Goal: Check status: Check status

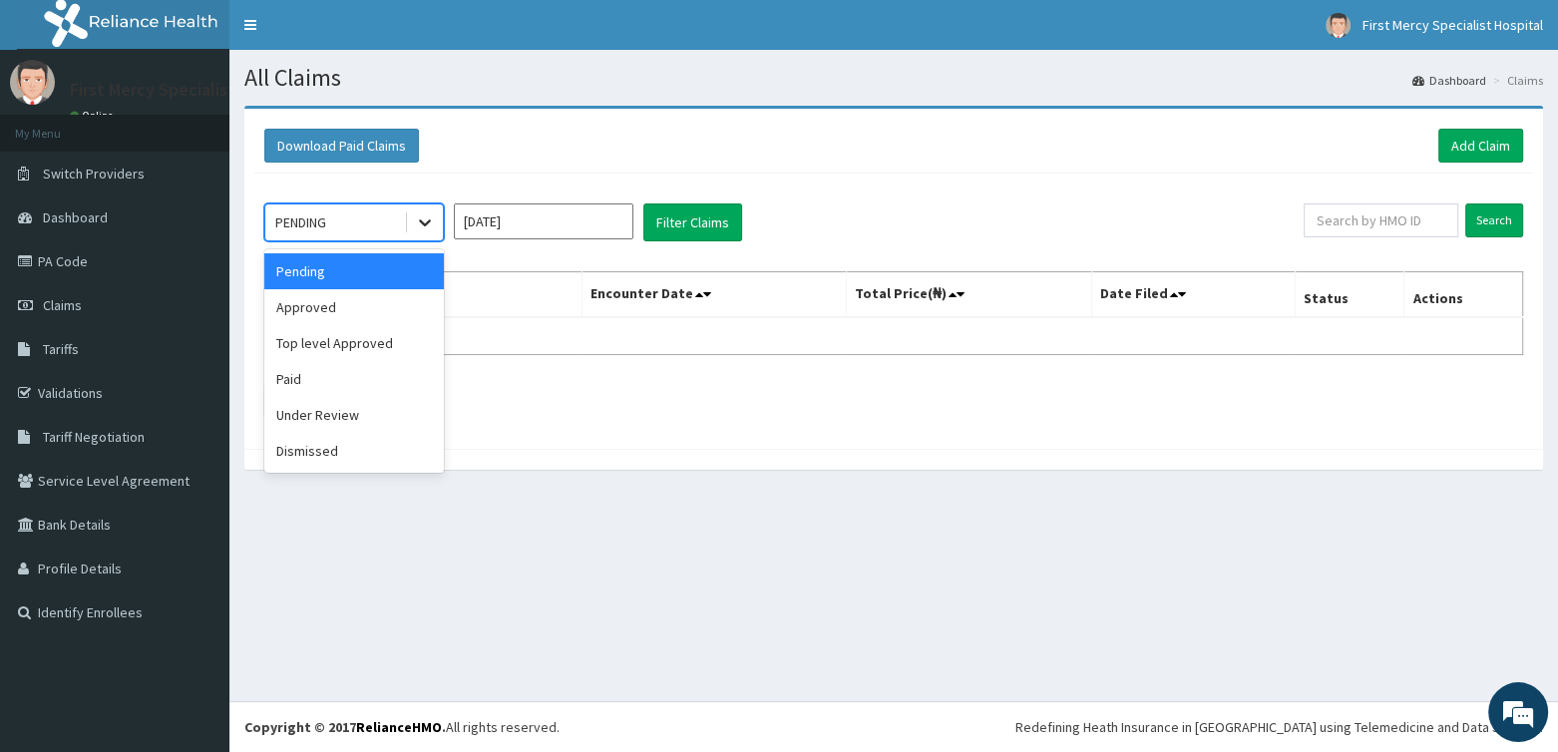
click at [425, 219] on icon at bounding box center [425, 222] width 20 height 20
click at [329, 305] on div "Approved" at bounding box center [354, 307] width 180 height 36
click at [525, 221] on input "[DATE]" at bounding box center [544, 221] width 180 height 36
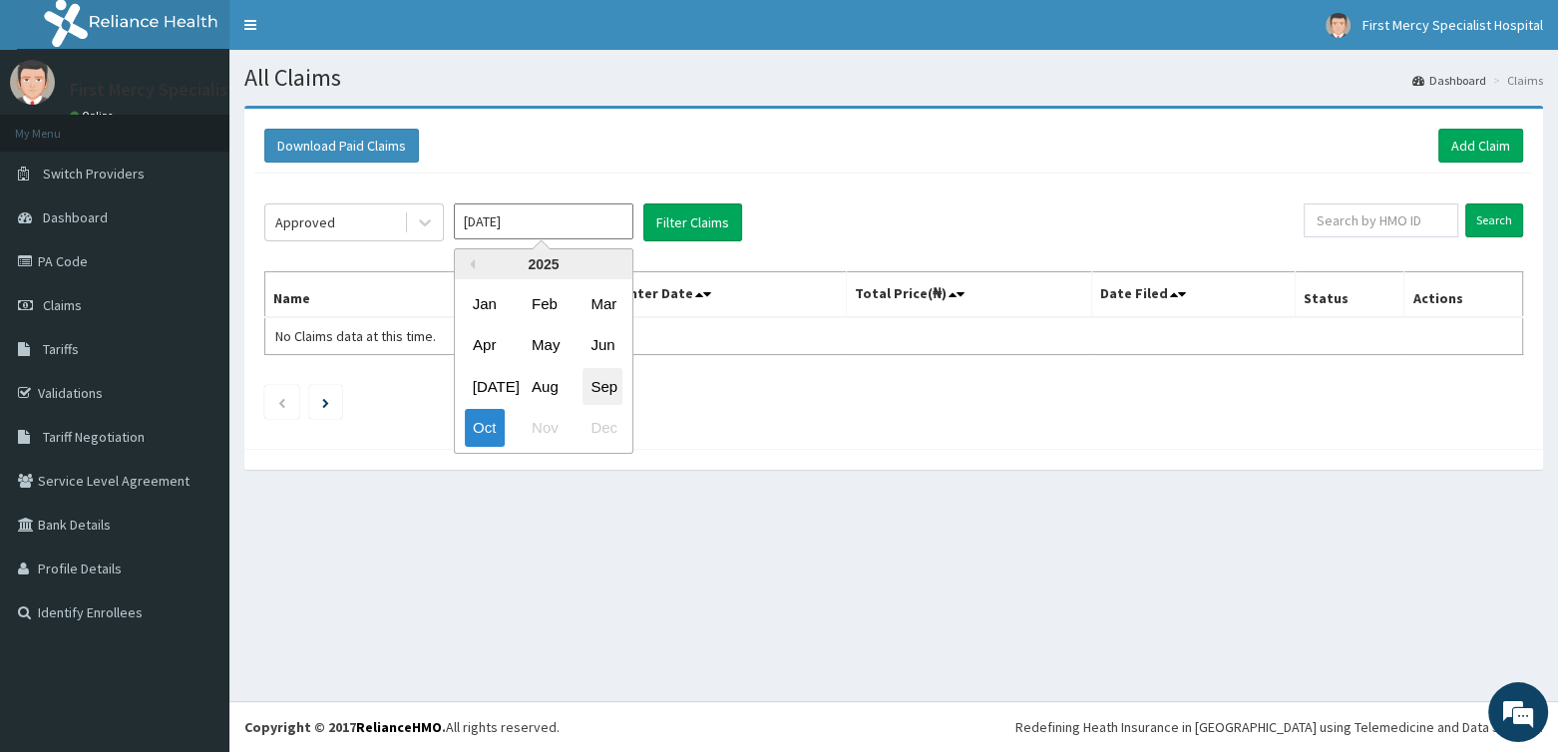
click at [602, 383] on div "Sep" at bounding box center [602, 386] width 40 height 37
type input "[DATE]"
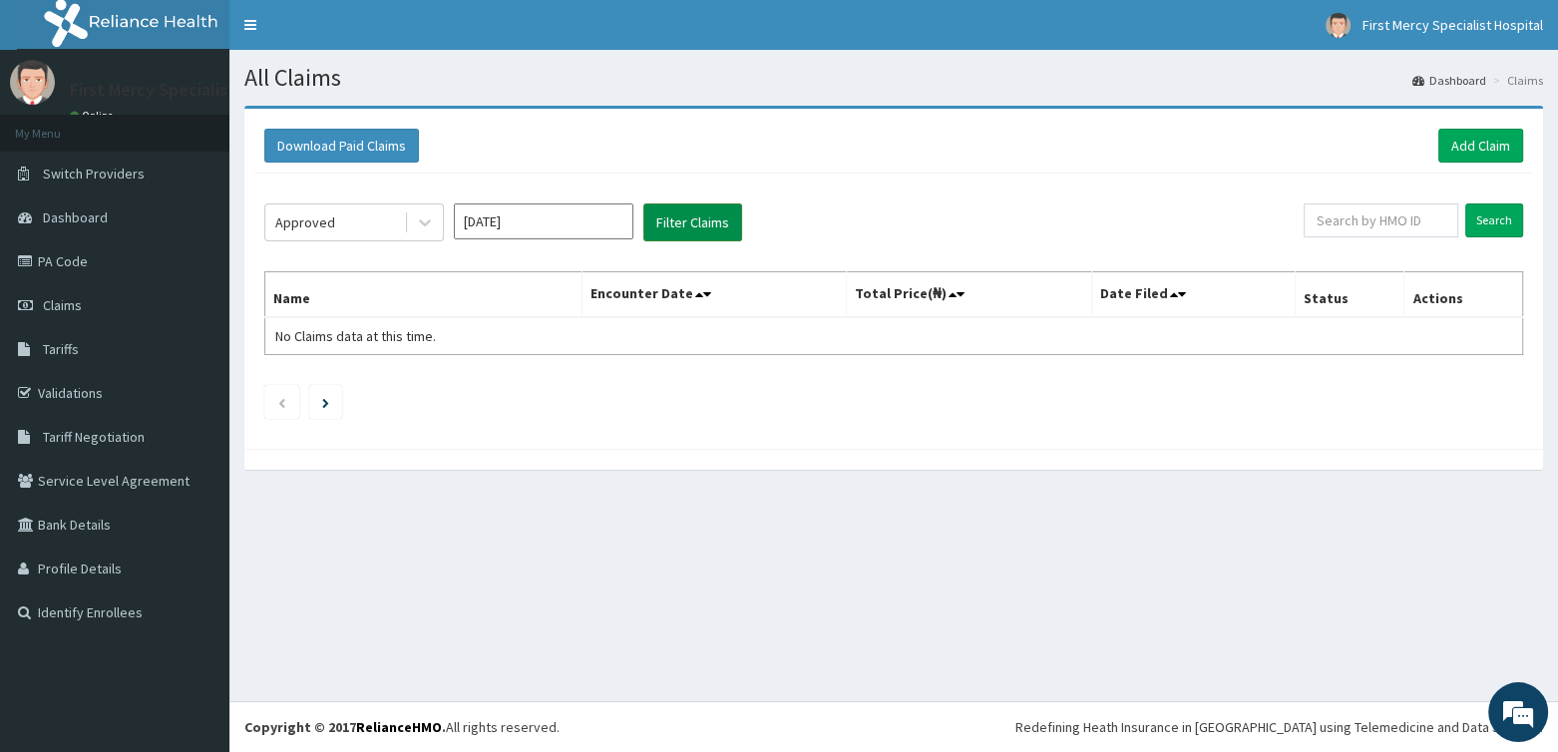
click at [715, 232] on button "Filter Claims" at bounding box center [692, 222] width 99 height 38
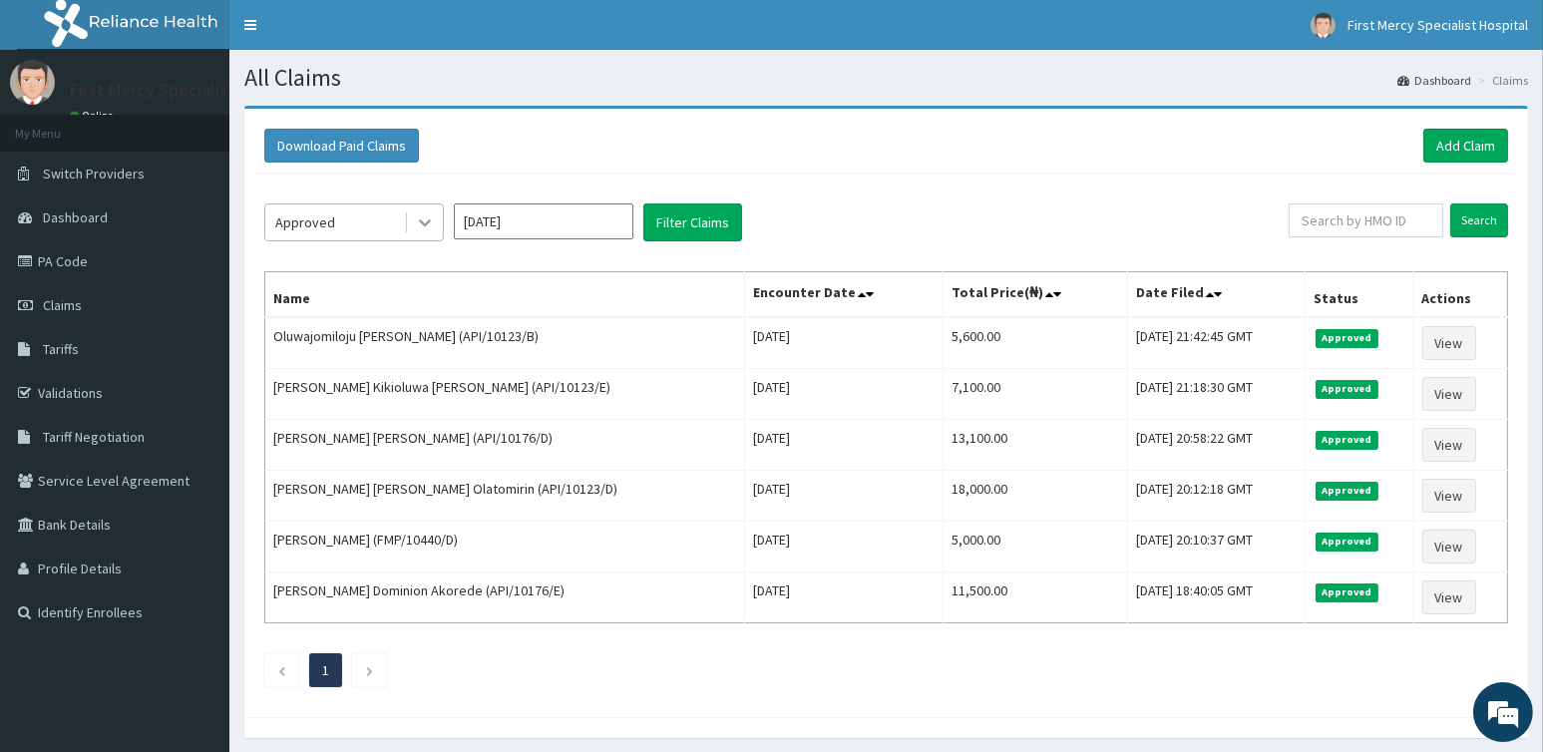
click at [420, 231] on div at bounding box center [425, 222] width 36 height 36
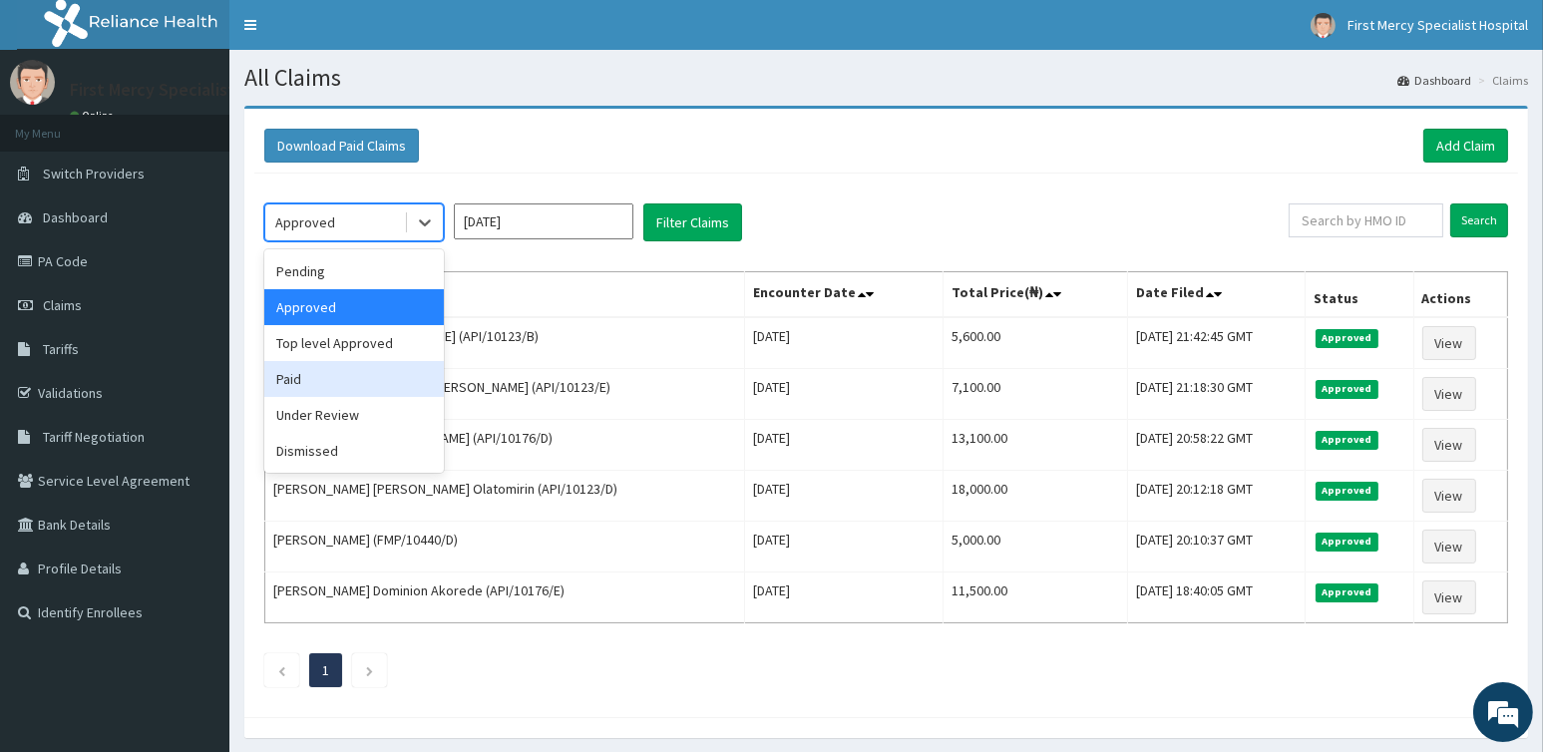
click at [312, 369] on div "Paid" at bounding box center [354, 379] width 180 height 36
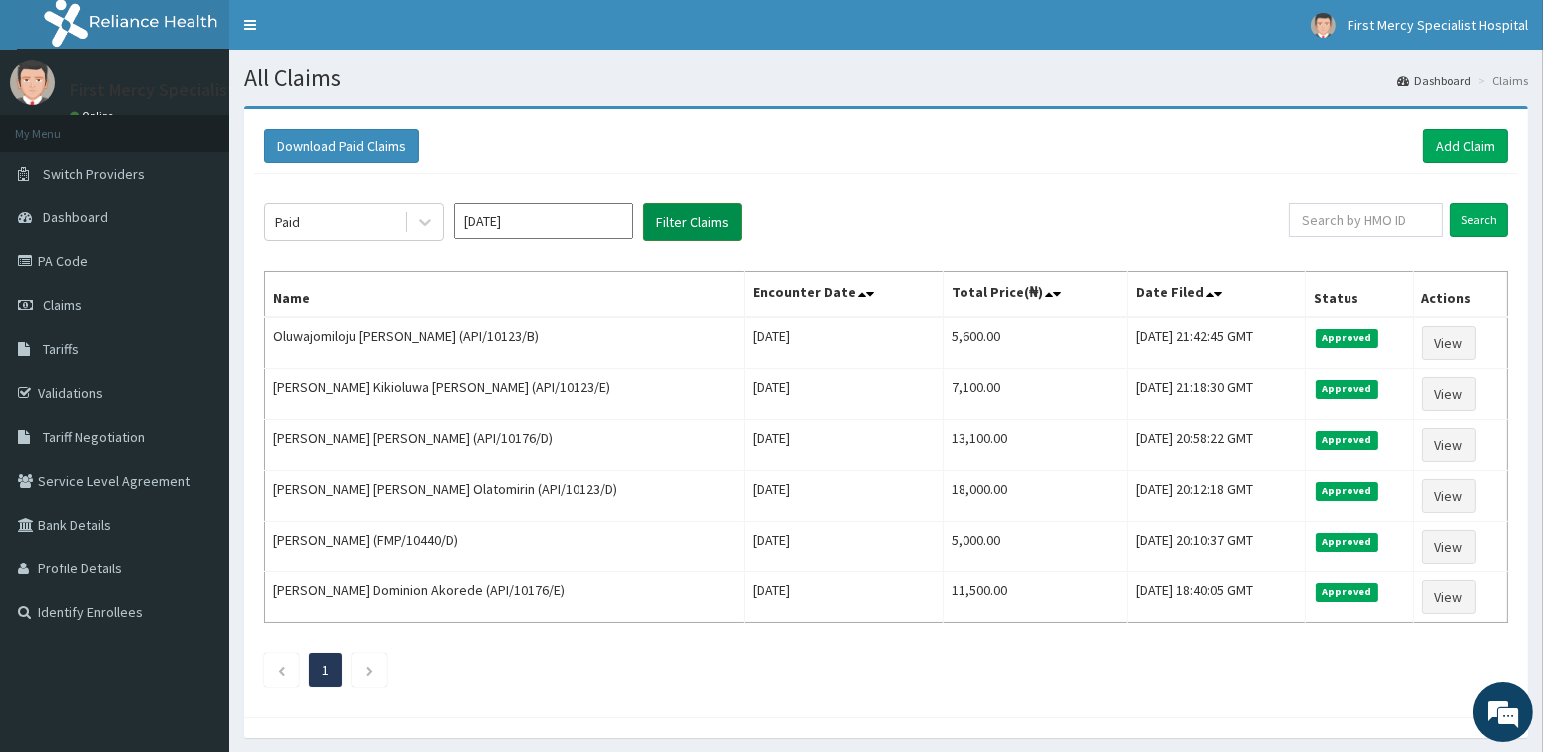
click at [702, 217] on button "Filter Claims" at bounding box center [692, 222] width 99 height 38
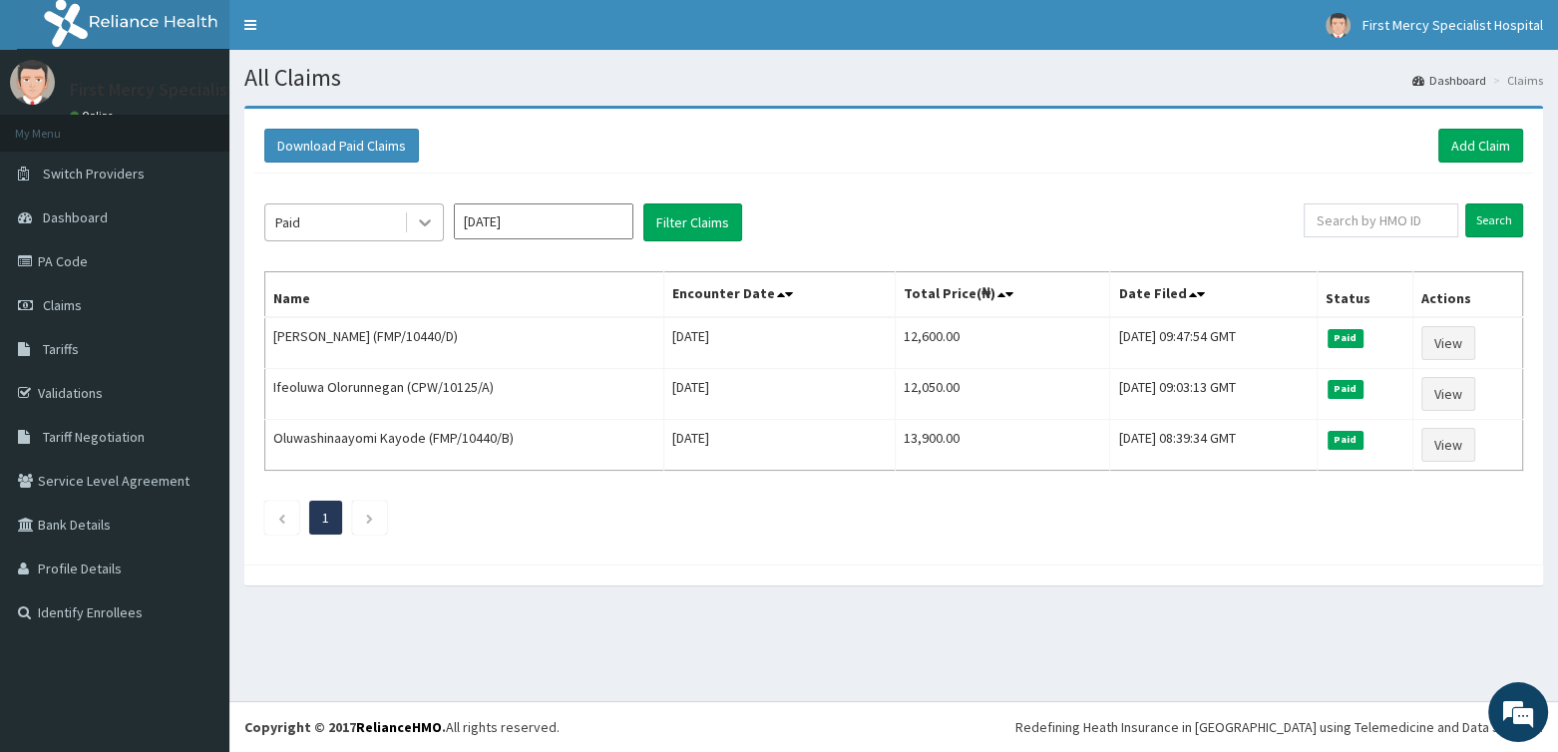
click at [417, 221] on icon at bounding box center [425, 222] width 20 height 20
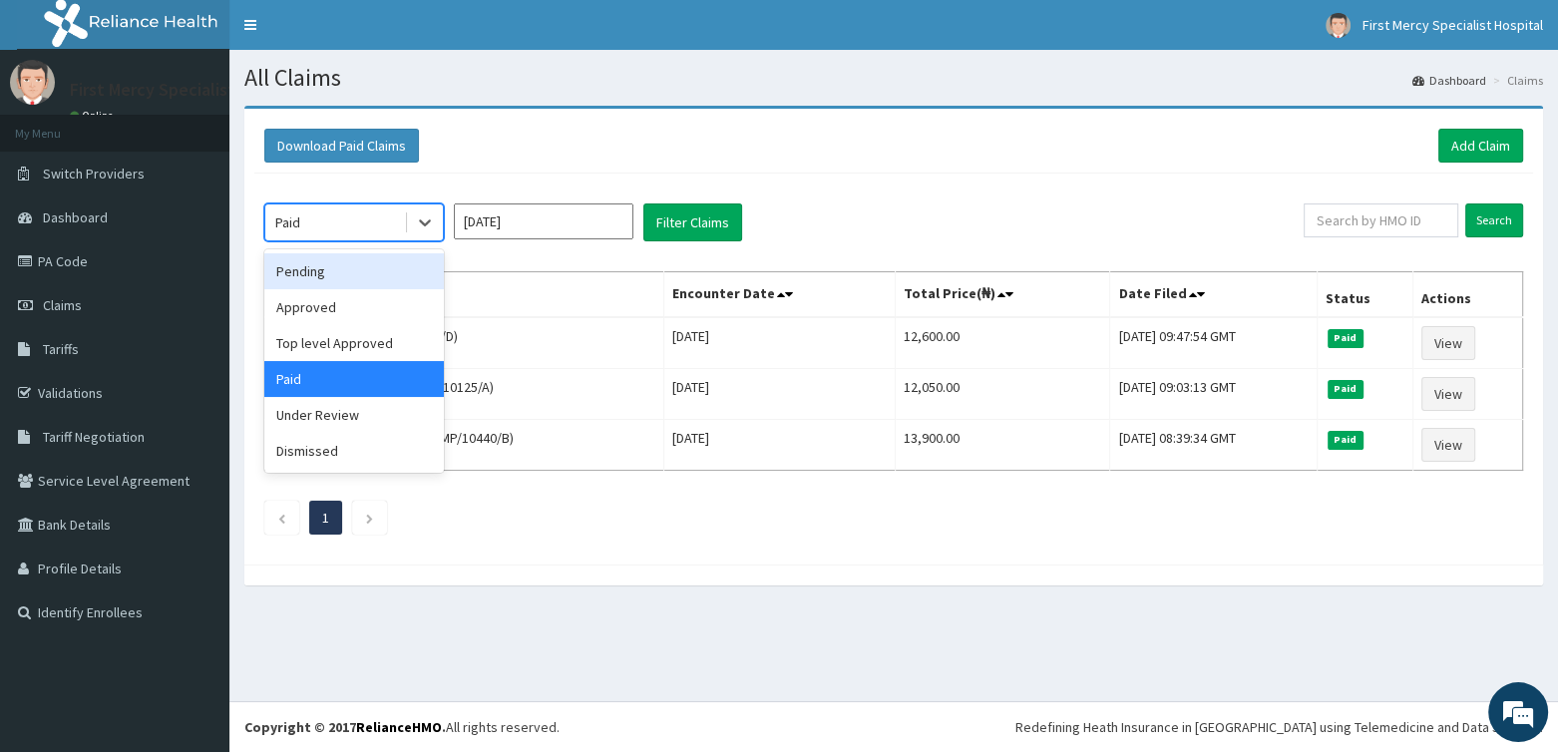
click at [356, 280] on div "Pending" at bounding box center [354, 271] width 180 height 36
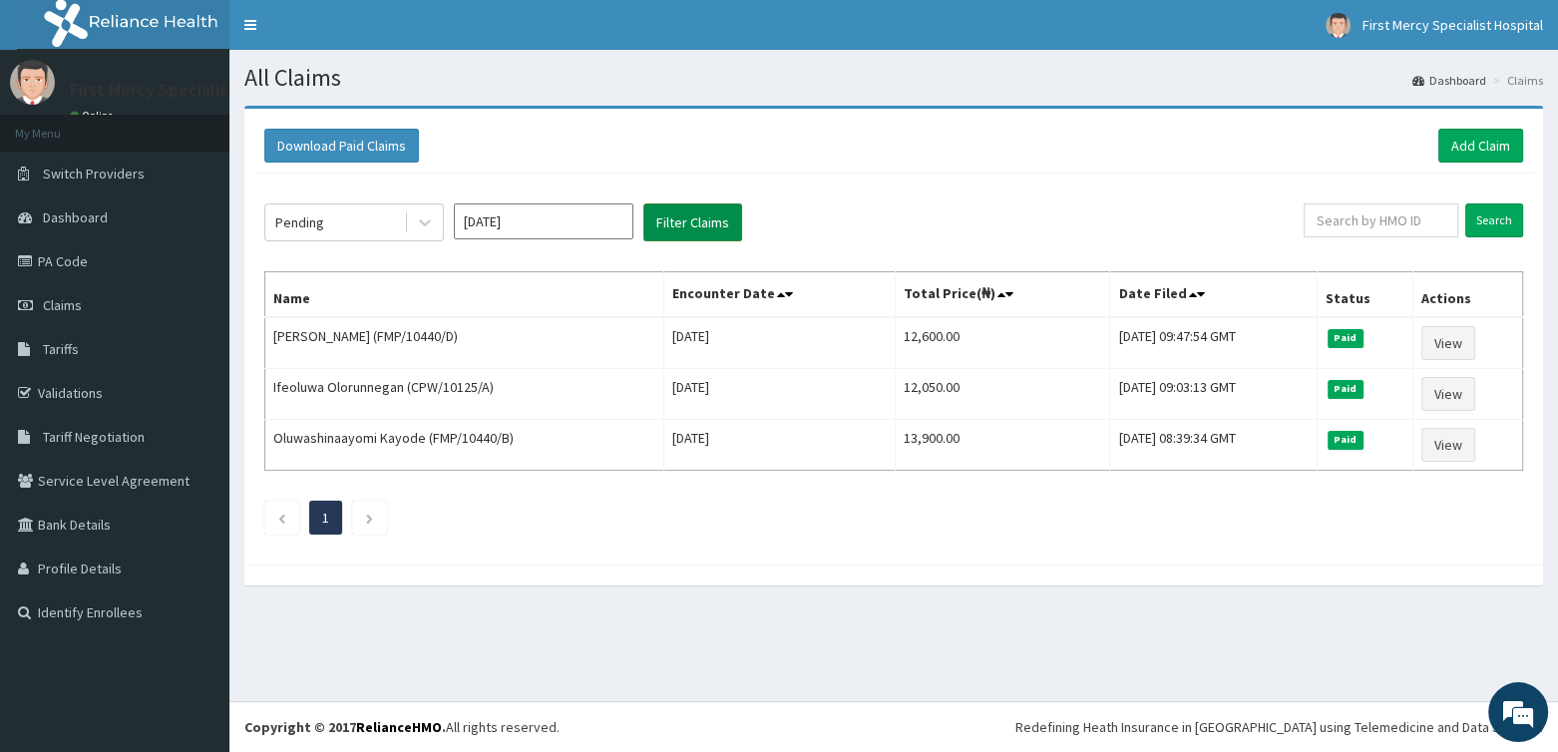
click at [677, 220] on button "Filter Claims" at bounding box center [692, 222] width 99 height 38
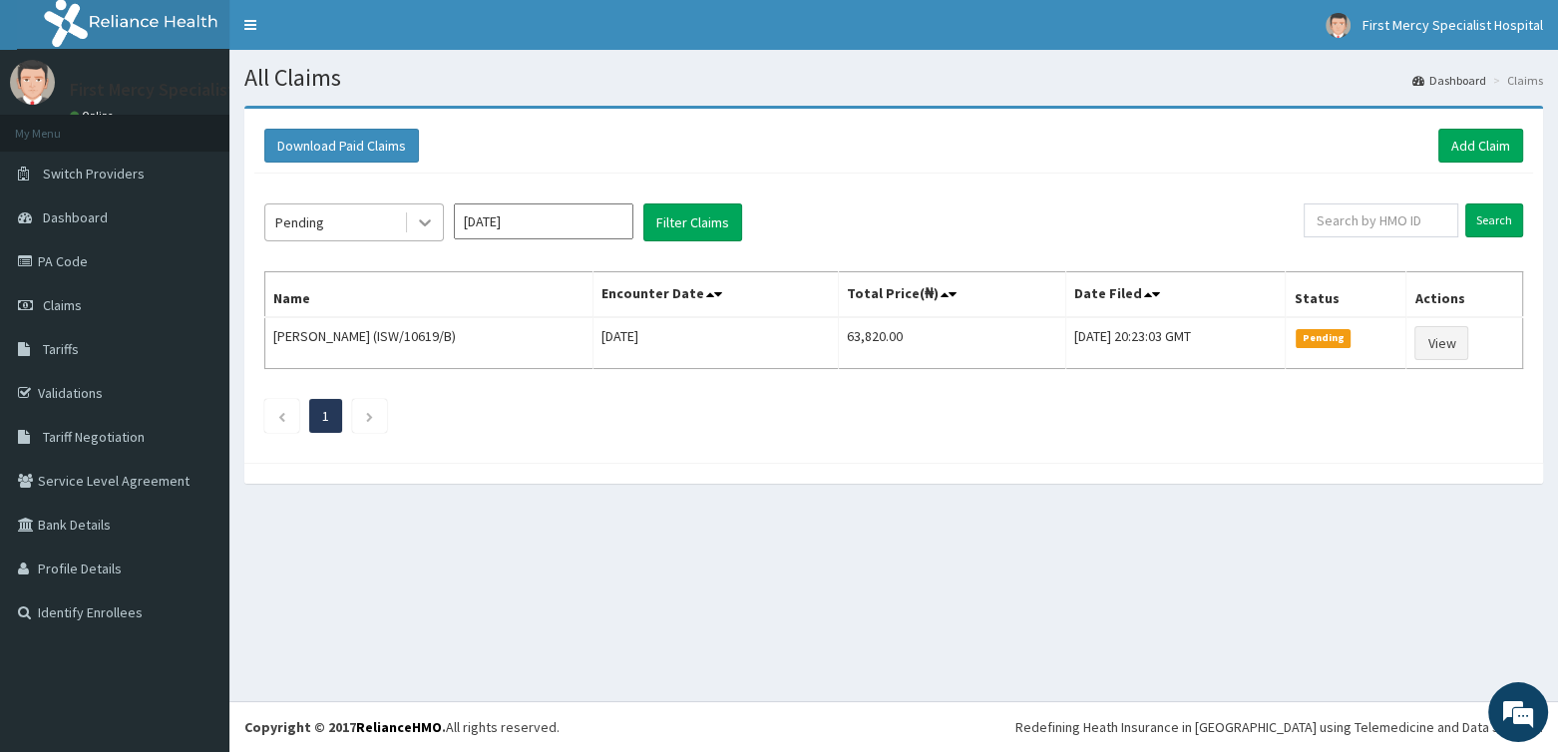
click at [431, 227] on icon at bounding box center [425, 222] width 20 height 20
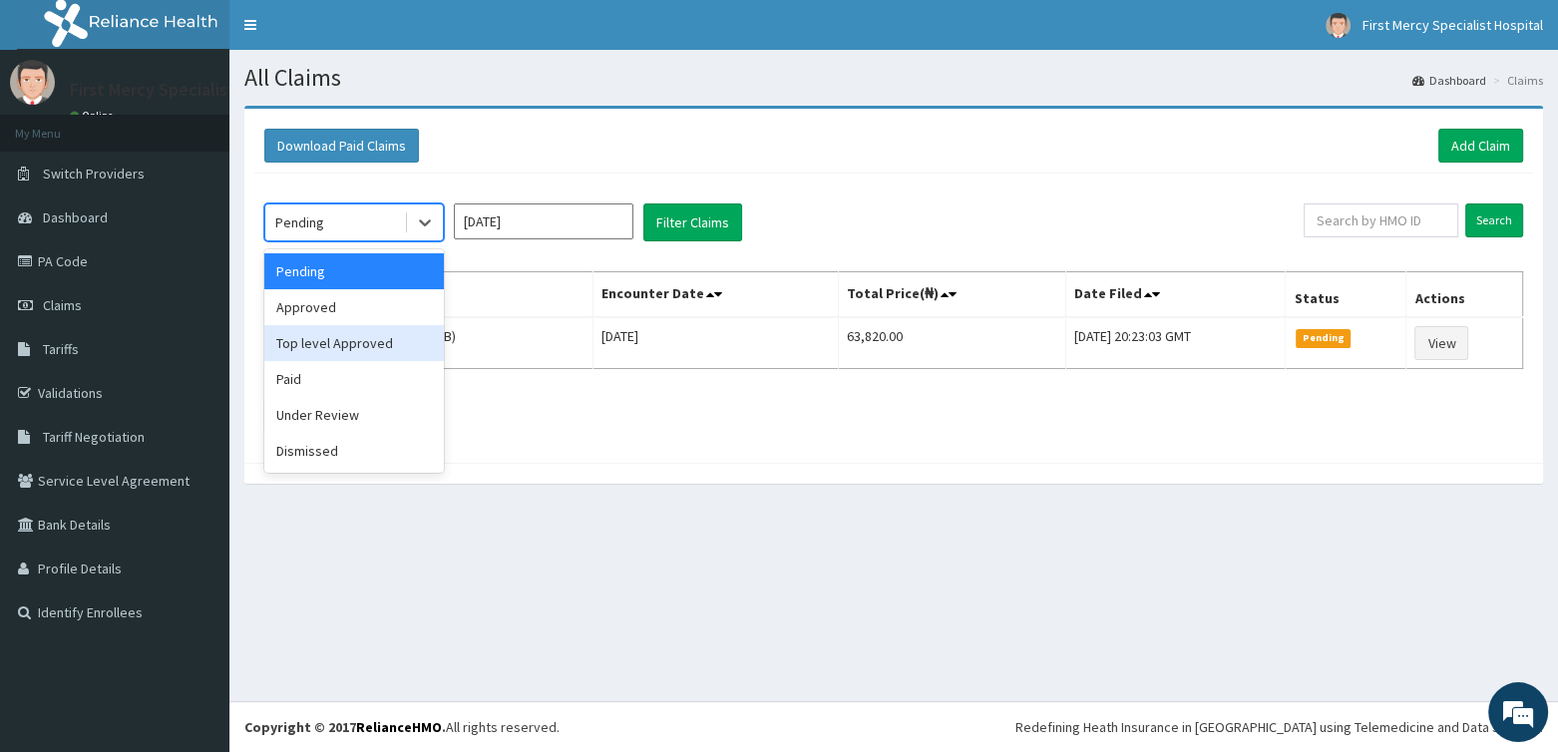
click at [351, 339] on div "Top level Approved" at bounding box center [354, 343] width 180 height 36
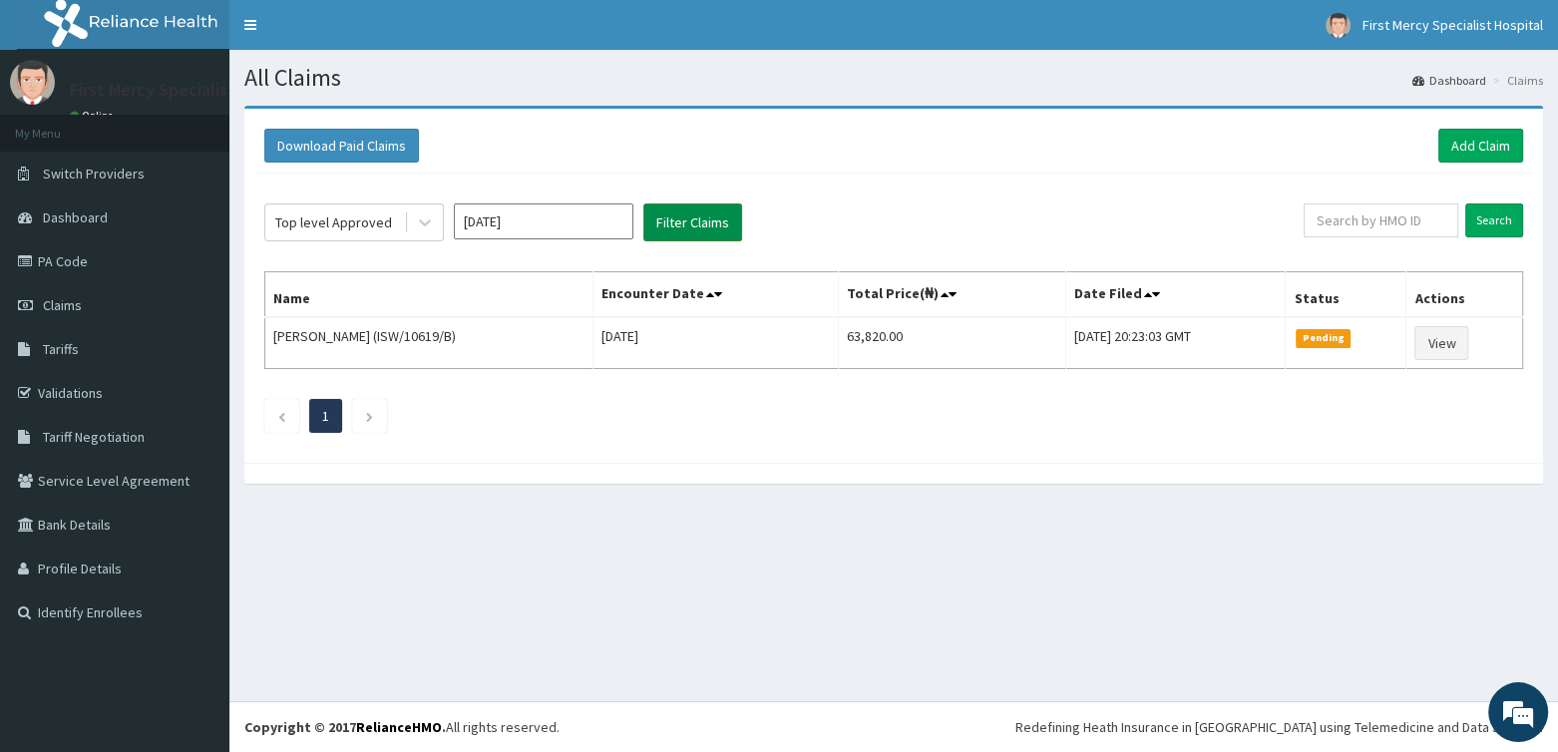
click at [720, 217] on button "Filter Claims" at bounding box center [692, 222] width 99 height 38
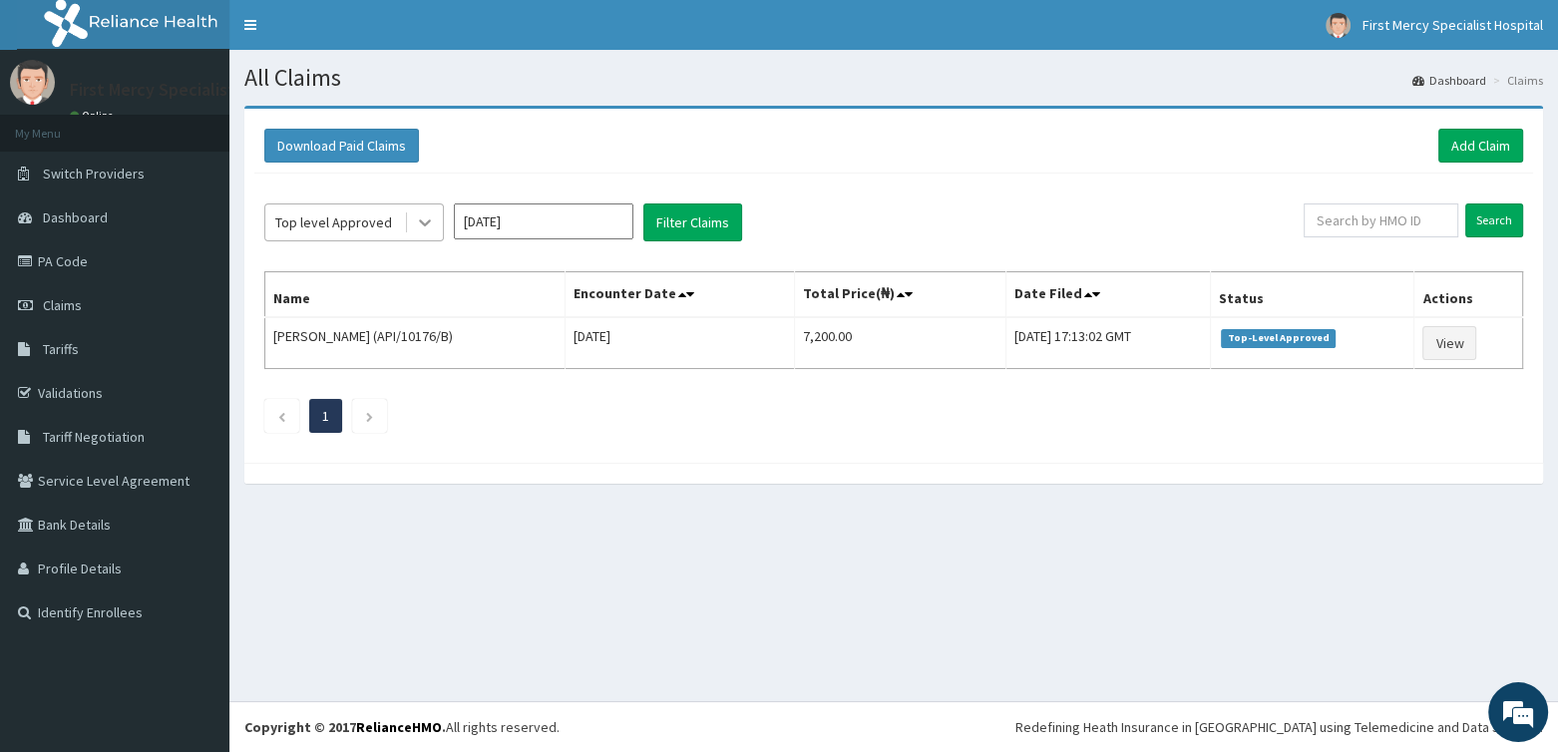
click at [424, 218] on icon at bounding box center [425, 222] width 20 height 20
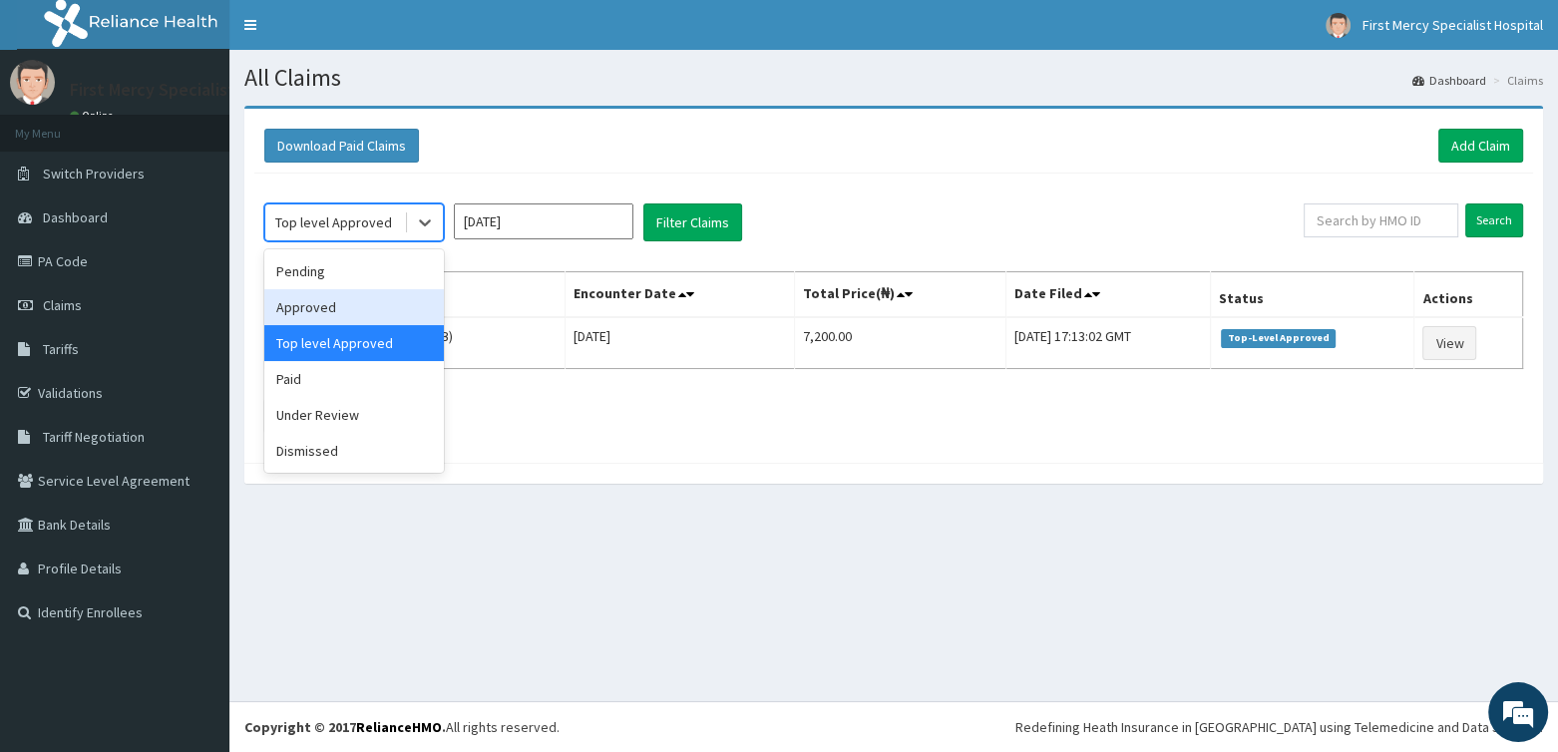
click at [375, 290] on div "Approved" at bounding box center [354, 307] width 180 height 36
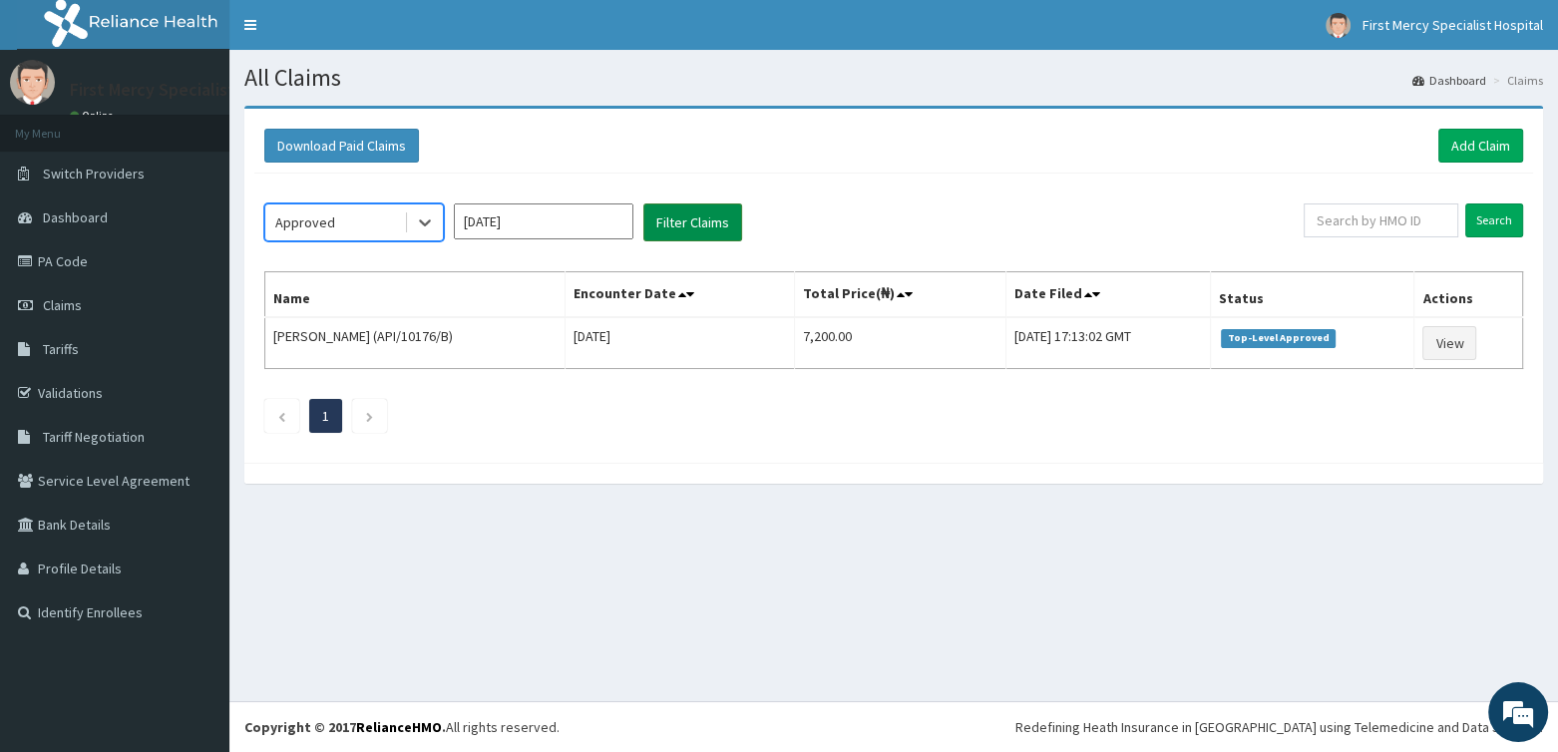
click at [717, 224] on button "Filter Claims" at bounding box center [692, 222] width 99 height 38
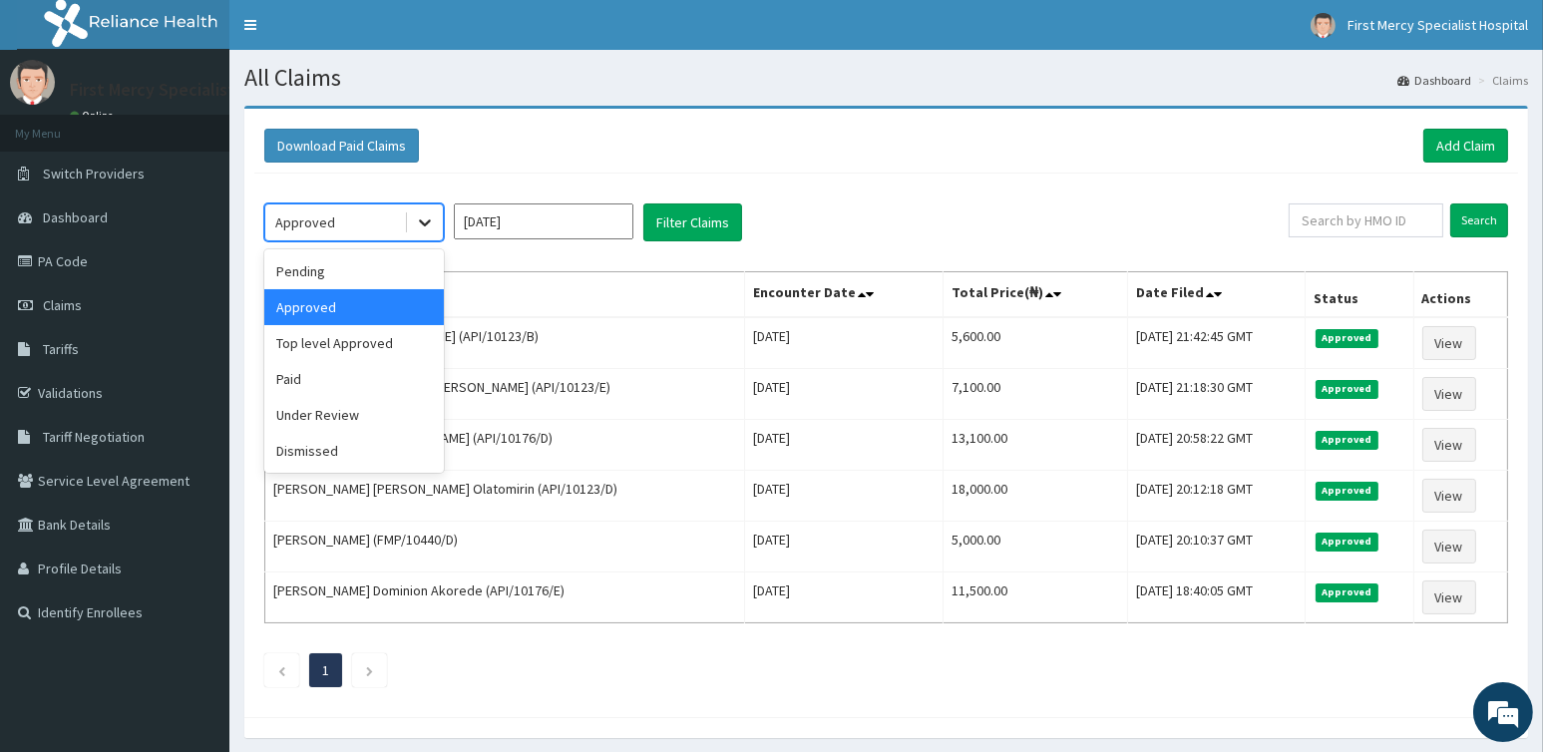
click at [429, 224] on icon at bounding box center [425, 222] width 20 height 20
click at [293, 376] on div "Paid" at bounding box center [354, 379] width 180 height 36
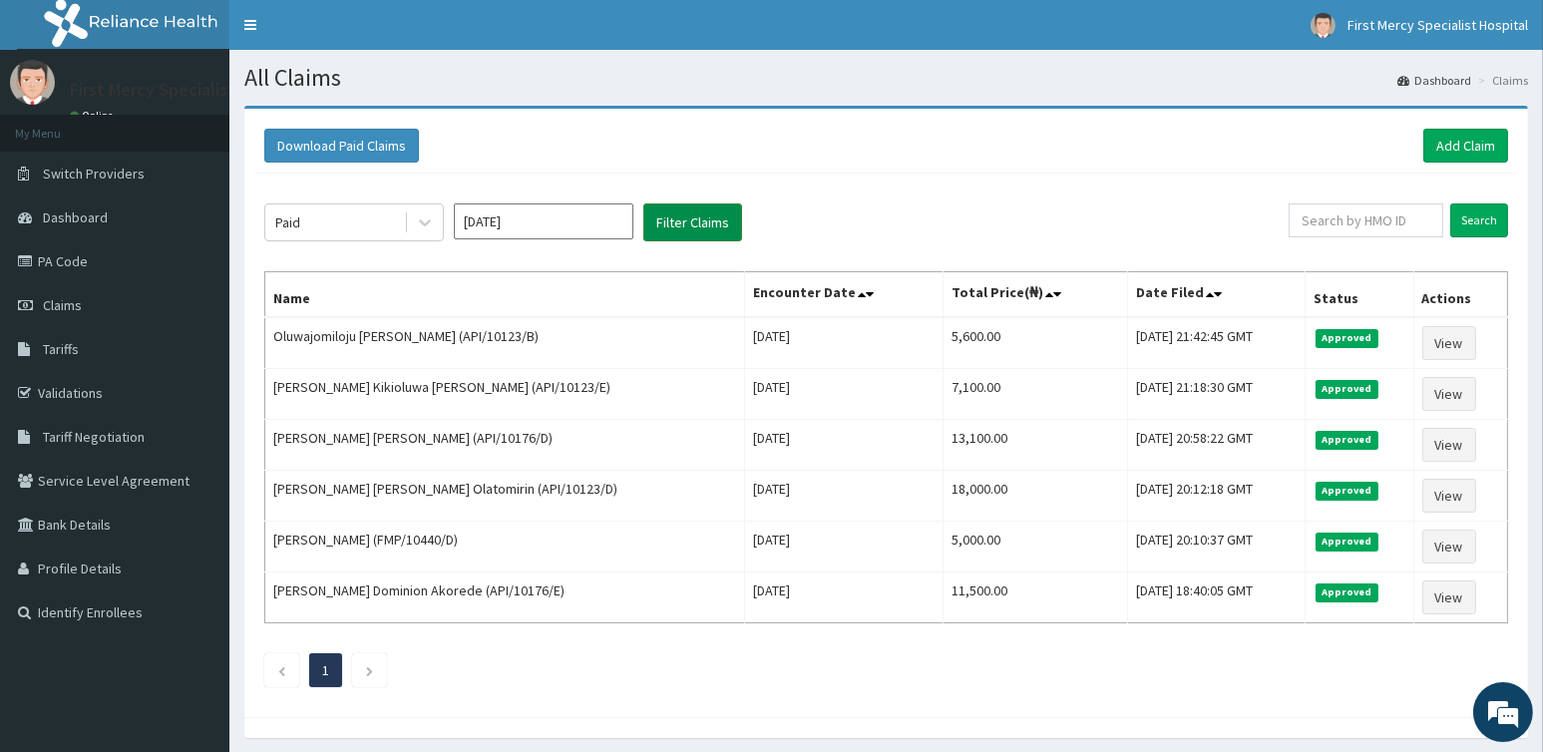
click at [723, 226] on button "Filter Claims" at bounding box center [692, 222] width 99 height 38
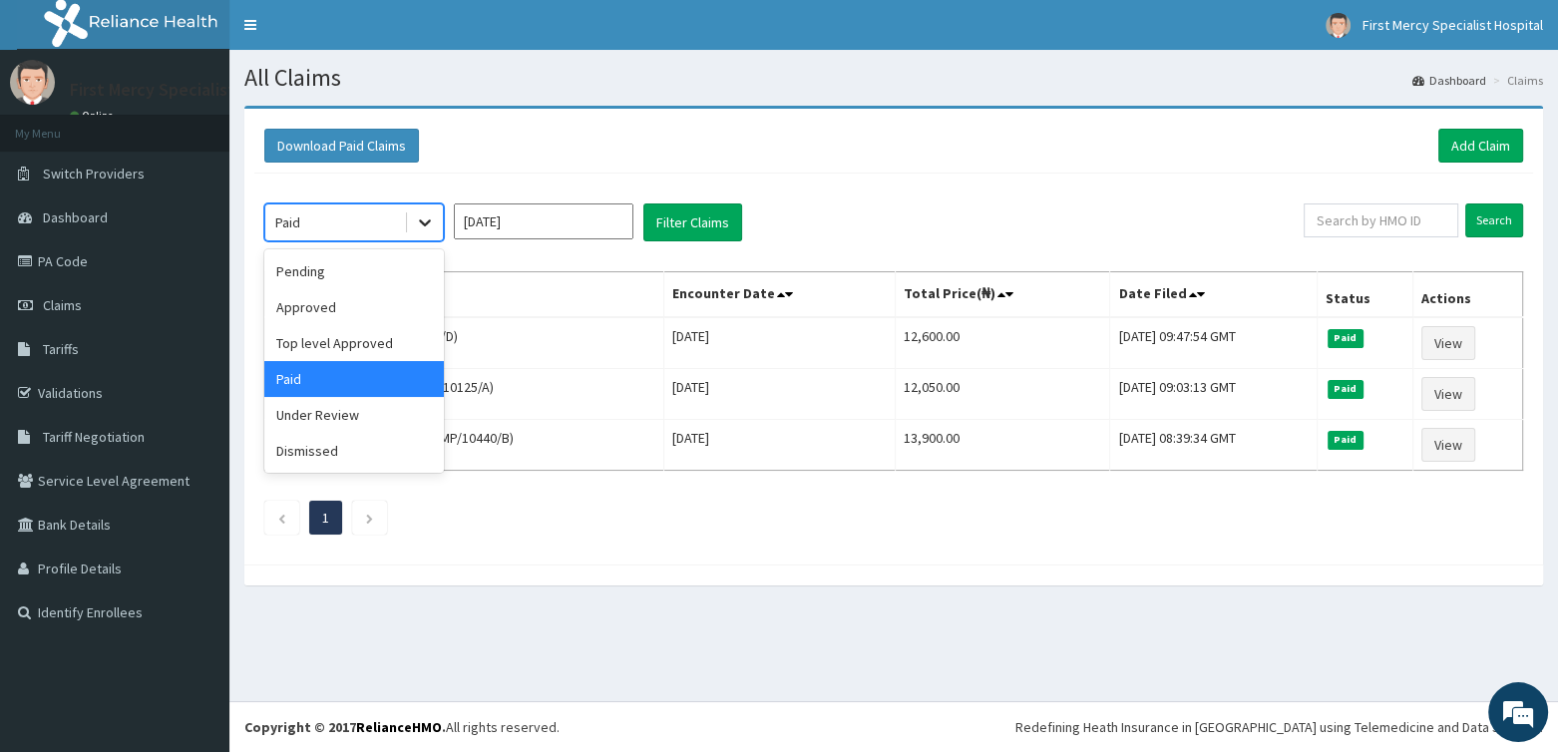
click at [429, 217] on icon at bounding box center [425, 222] width 20 height 20
click at [330, 270] on div "Pending" at bounding box center [354, 271] width 180 height 36
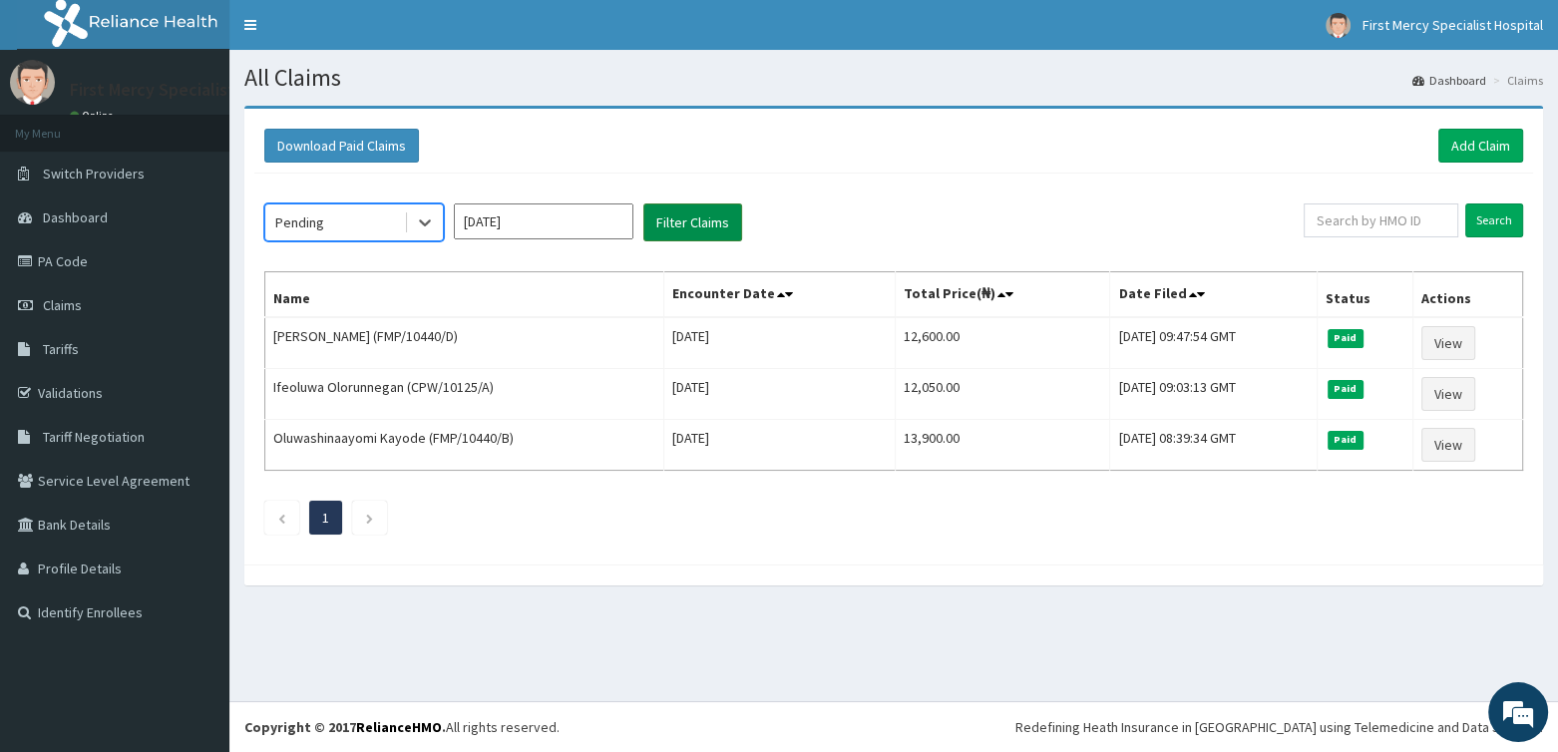
click at [718, 220] on button "Filter Claims" at bounding box center [692, 222] width 99 height 38
